Goal: Task Accomplishment & Management: Use online tool/utility

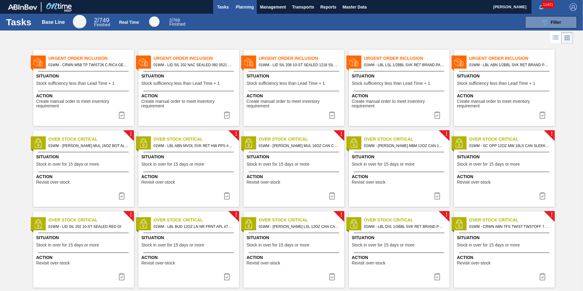
click at [238, 0] on button "Planning" at bounding box center [245, 7] width 24 height 14
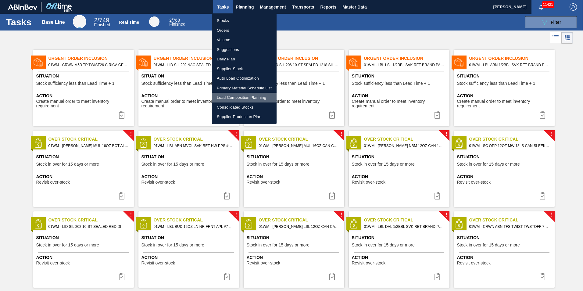
click at [251, 98] on li "Load Composition Planning" at bounding box center [244, 98] width 65 height 10
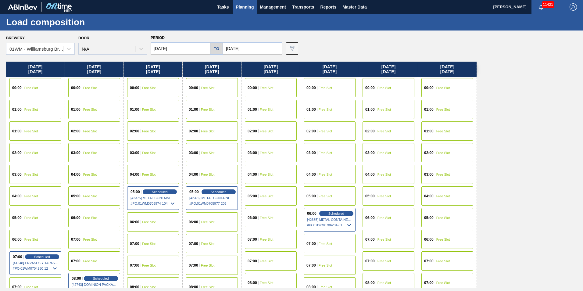
click at [448, 123] on div "01:00 Free Slot" at bounding box center [447, 130] width 52 height 19
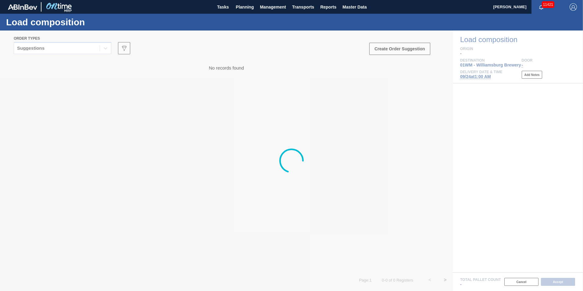
click at [75, 46] on div at bounding box center [291, 160] width 583 height 260
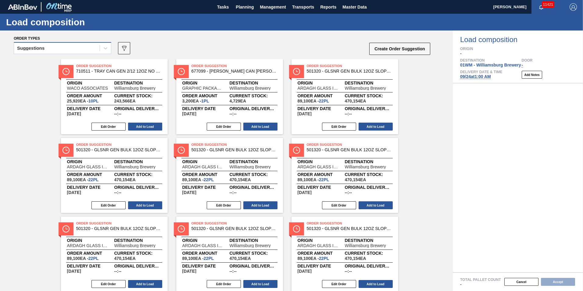
click at [62, 53] on div "Suggestions" at bounding box center [63, 48] width 98 height 12
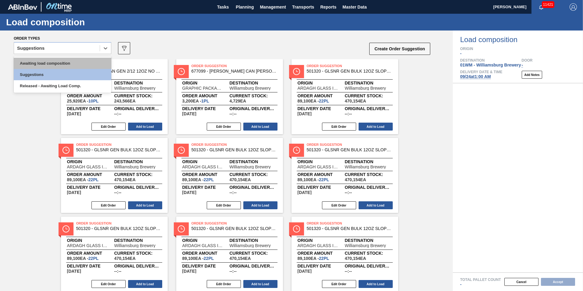
click at [55, 64] on div "Awaiting load composition" at bounding box center [63, 63] width 98 height 11
